Goal: Information Seeking & Learning: Understand process/instructions

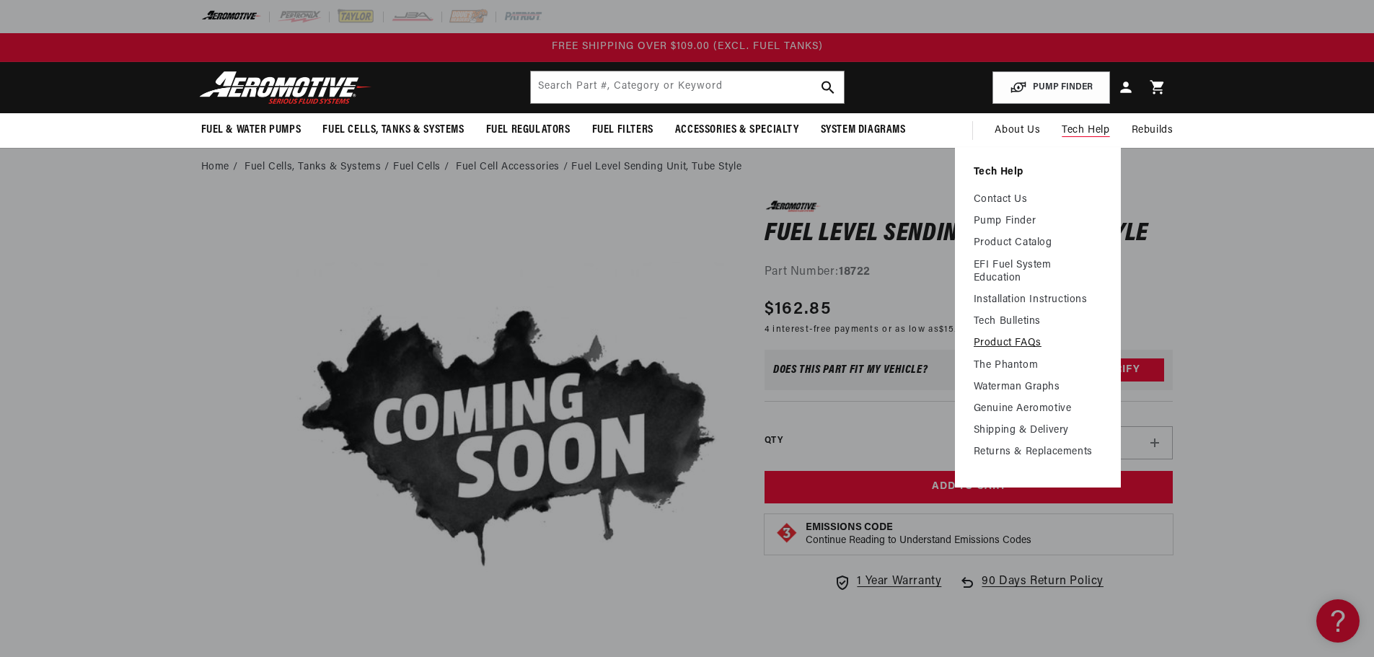
click at [1006, 341] on link "Product FAQs" at bounding box center [1038, 343] width 128 height 13
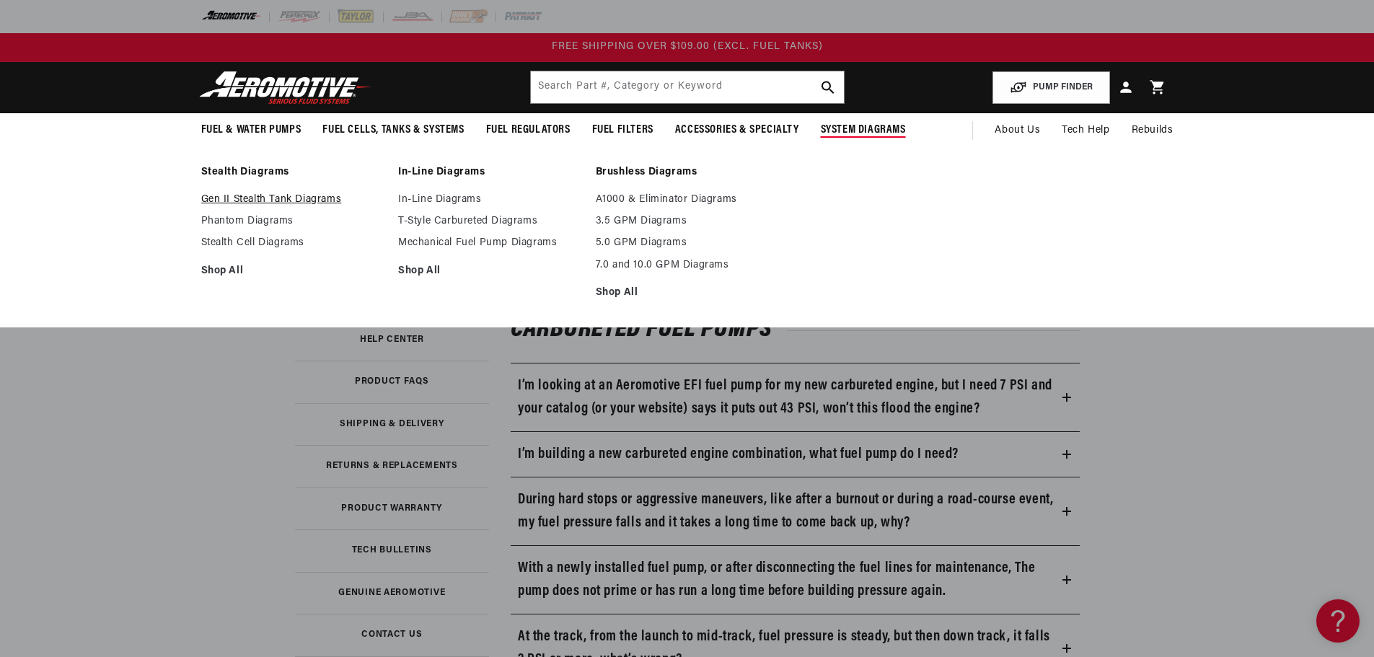
click at [273, 195] on link "Gen II Stealth Tank Diagrams" at bounding box center [292, 199] width 183 height 13
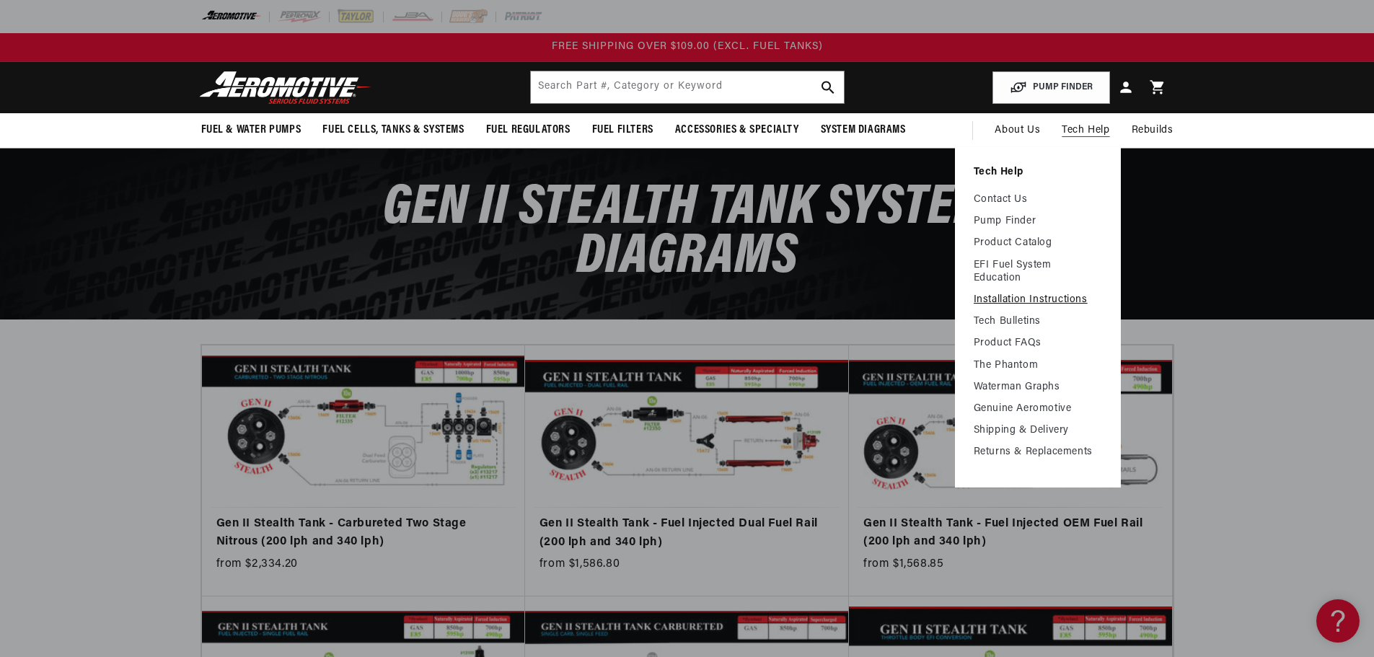
click at [1050, 298] on link "Installation Instructions" at bounding box center [1038, 300] width 128 height 13
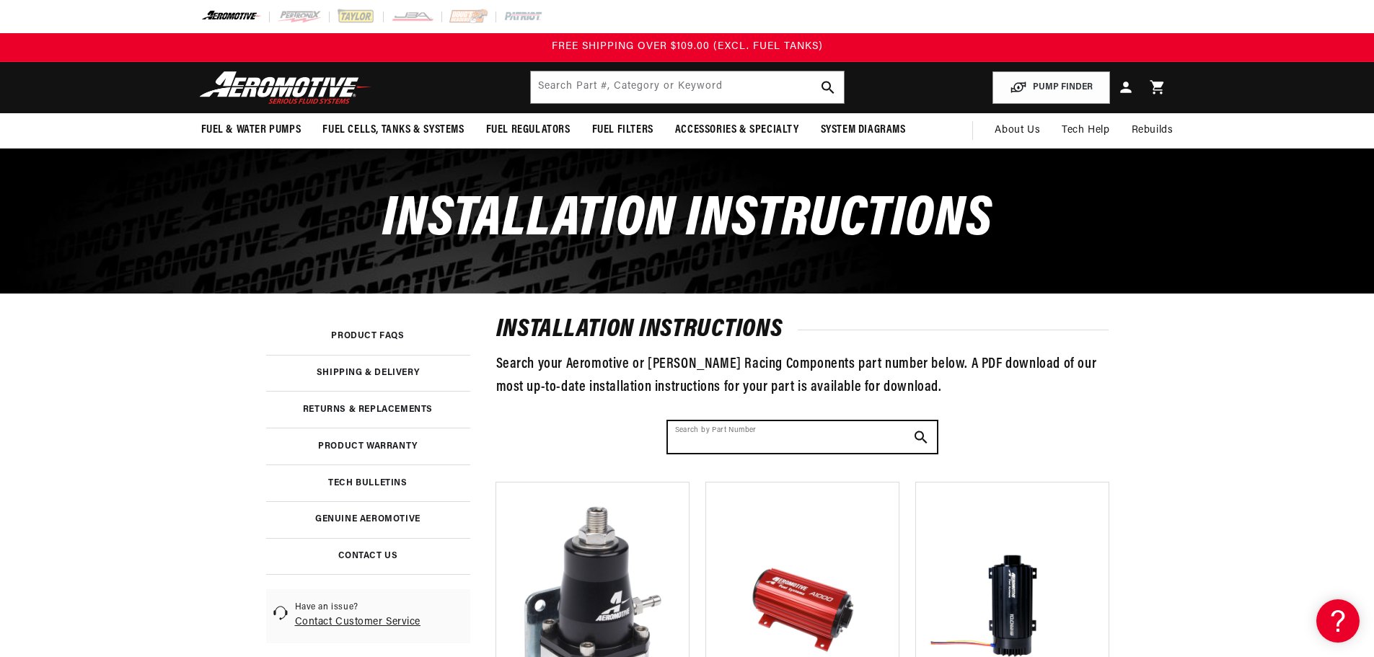
click at [724, 442] on input "Search by Part Number" at bounding box center [802, 437] width 269 height 32
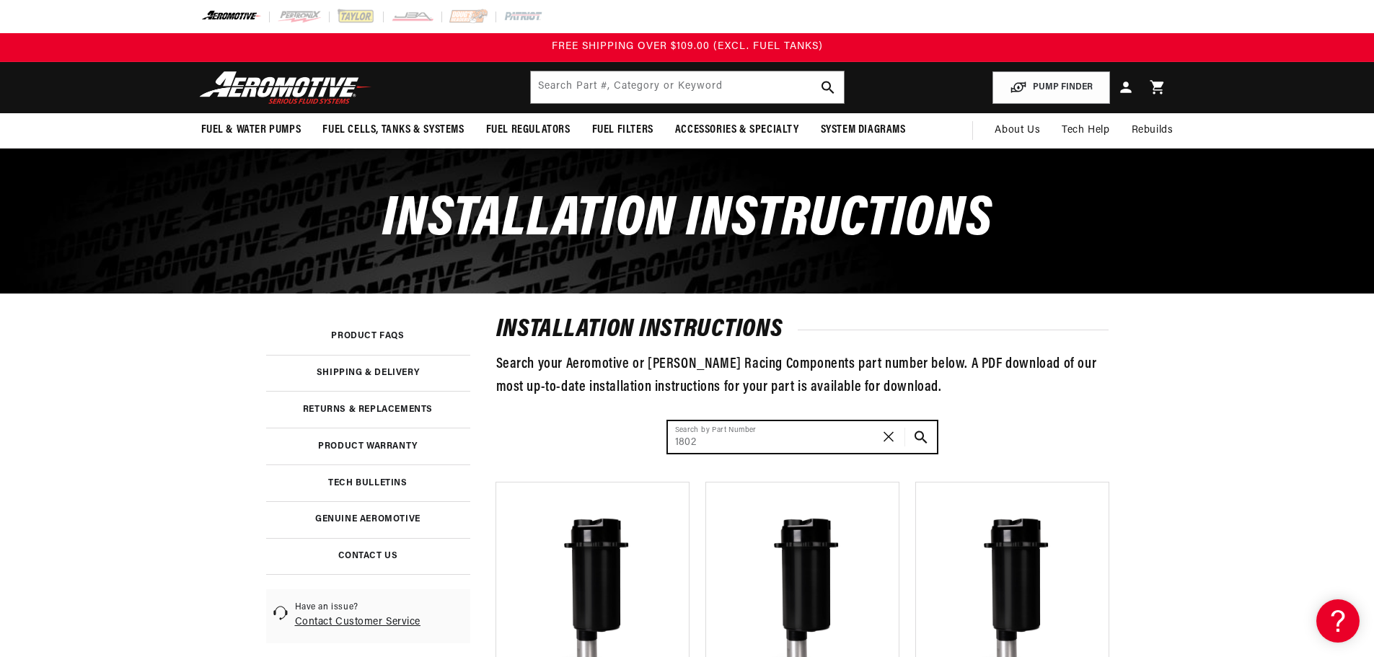
type input "1802"
click at [372, 483] on link at bounding box center [368, 483] width 204 height 37
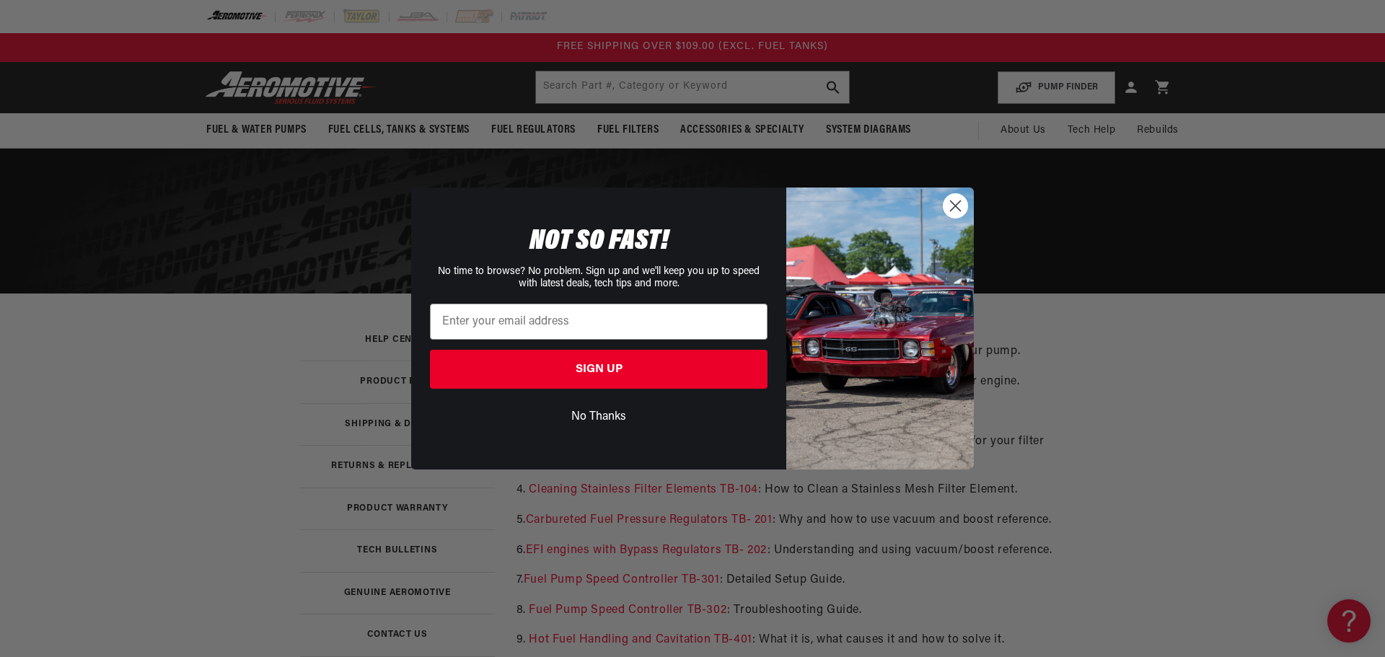
click at [952, 207] on circle "Close dialog" at bounding box center [956, 206] width 24 height 24
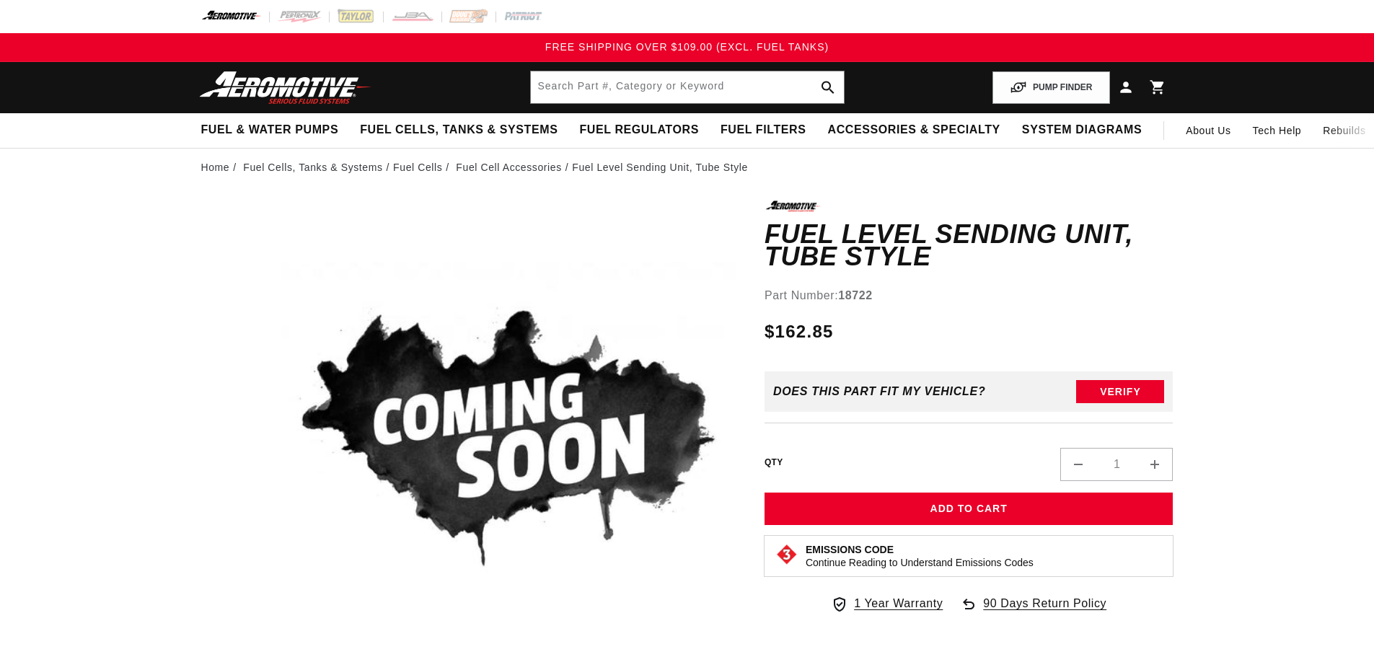
drag, startPoint x: 0, startPoint y: 0, endPoint x: 641, endPoint y: 6, distance: 641.4
